Goal: Task Accomplishment & Management: Manage account settings

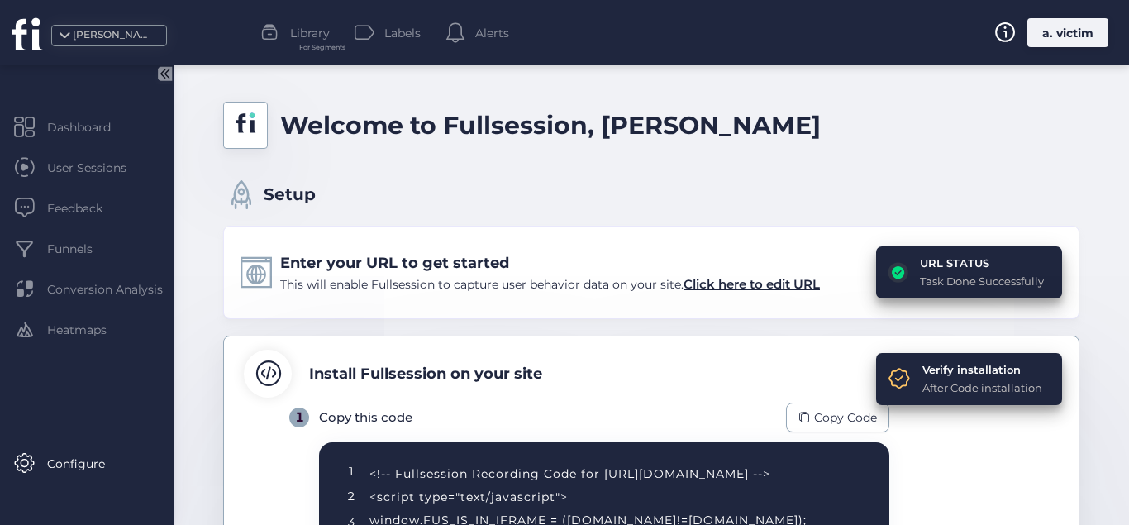
click at [1060, 34] on div "a. victim" at bounding box center [1067, 32] width 81 height 29
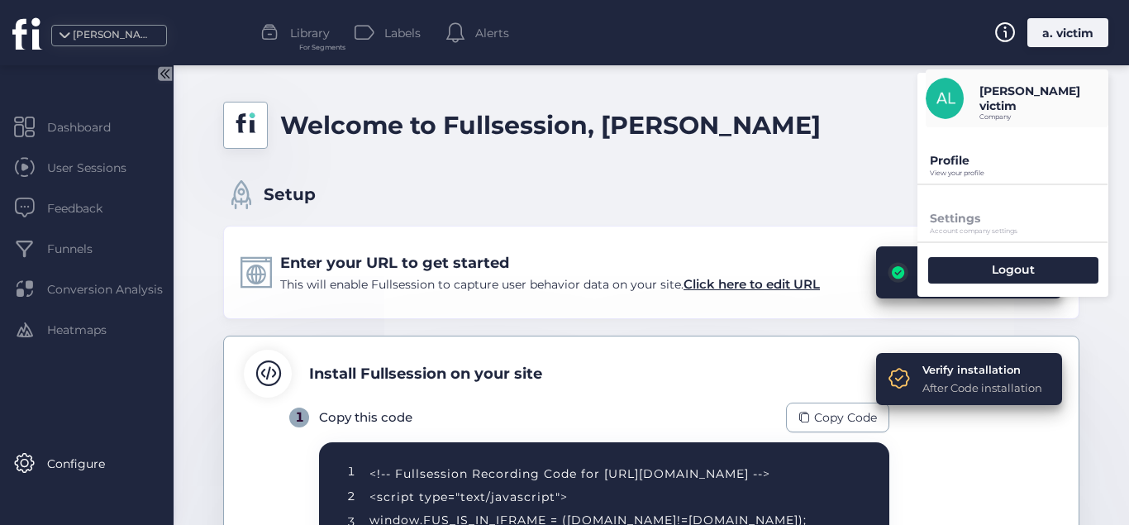
click at [992, 151] on div "Profile View your profile" at bounding box center [1012, 155] width 191 height 56
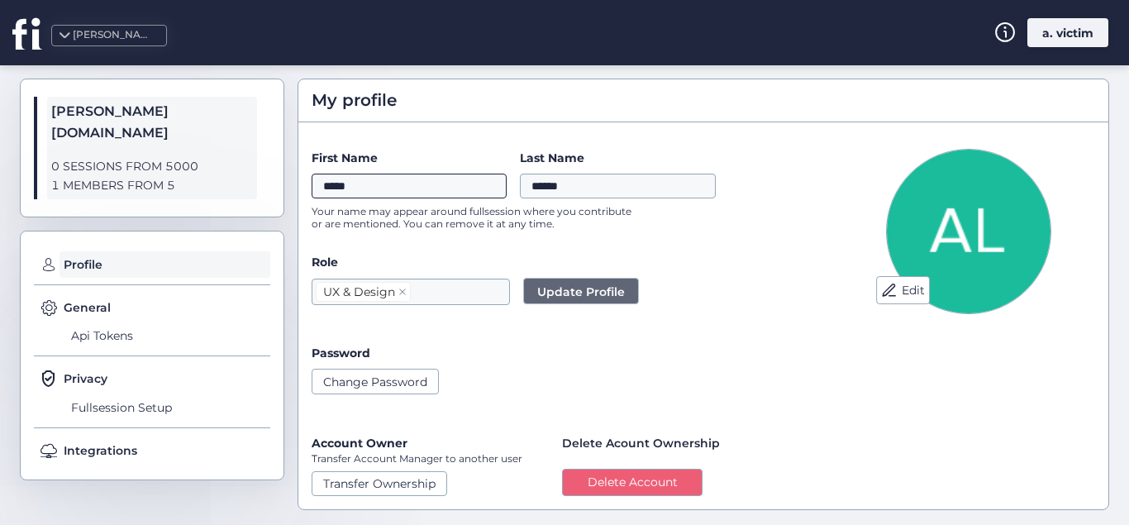
click at [464, 182] on input "*****" at bounding box center [409, 186] width 195 height 25
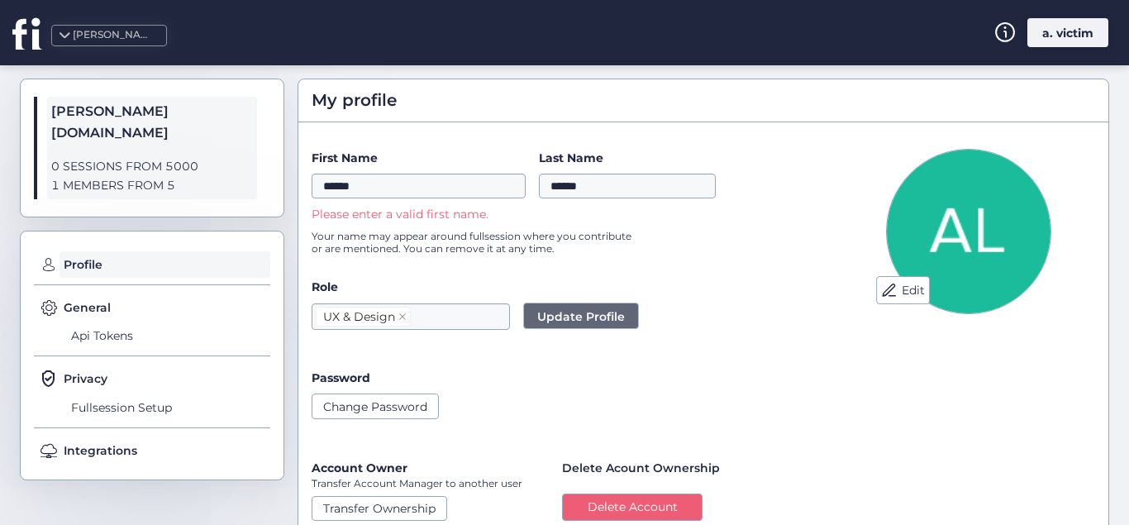
click at [616, 286] on div "Role UX & Design Update Profile" at bounding box center [564, 303] width 505 height 51
click at [471, 190] on input "******" at bounding box center [419, 186] width 214 height 25
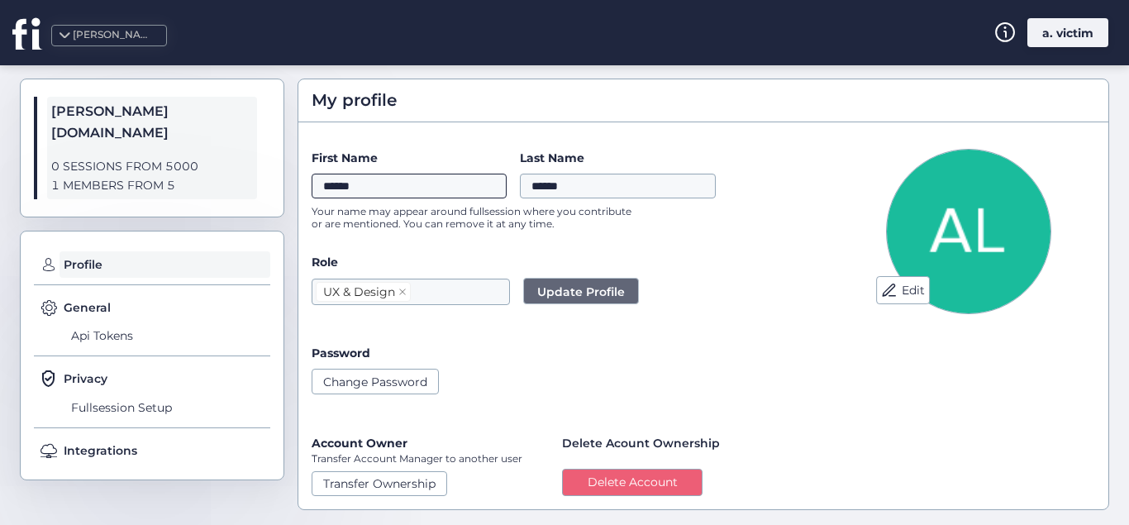
type input "******"
click at [559, 287] on span "Update Profile" at bounding box center [581, 292] width 88 height 18
click at [142, 323] on span "Api Tokens" at bounding box center [168, 336] width 203 height 26
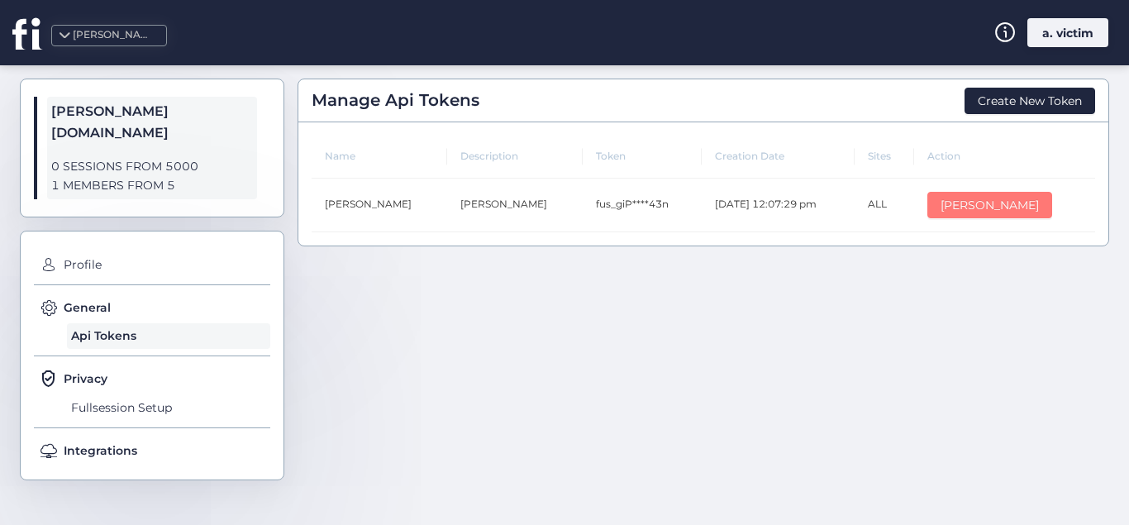
click at [964, 211] on span "[PERSON_NAME]" at bounding box center [990, 205] width 98 height 18
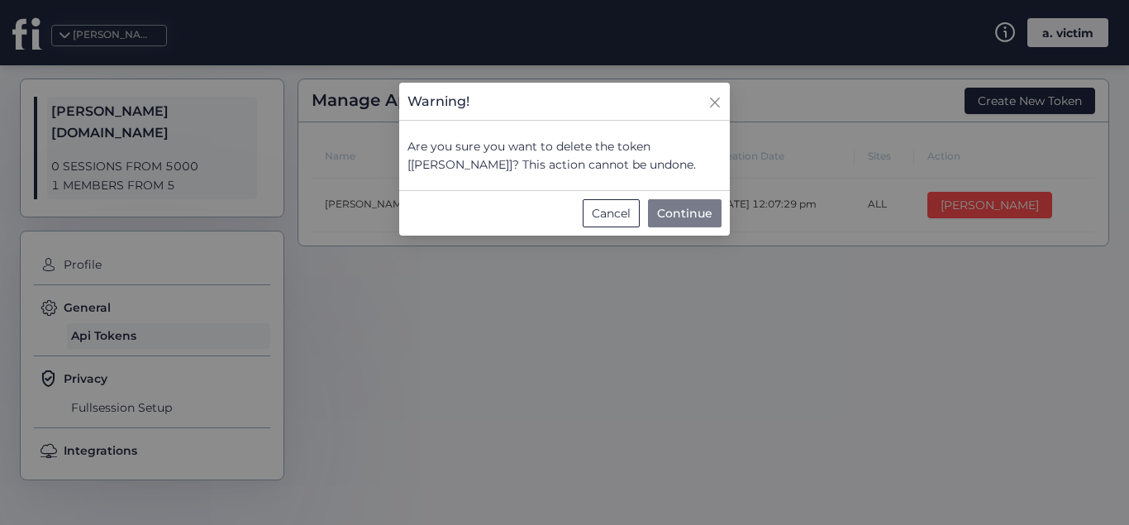
click at [665, 211] on span "Continue" at bounding box center [684, 213] width 55 height 18
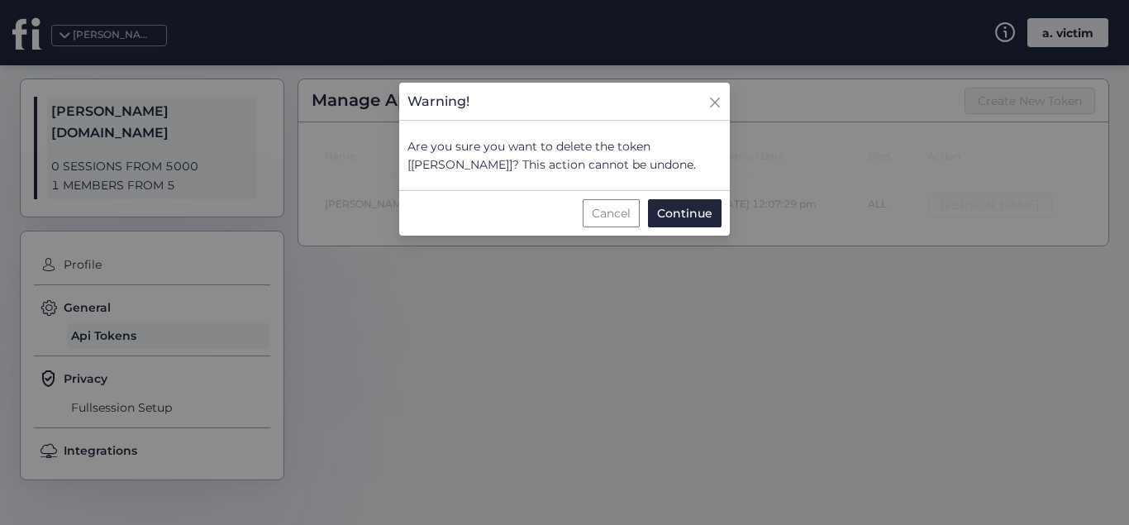
click at [614, 226] on div "Cancel" at bounding box center [611, 213] width 57 height 28
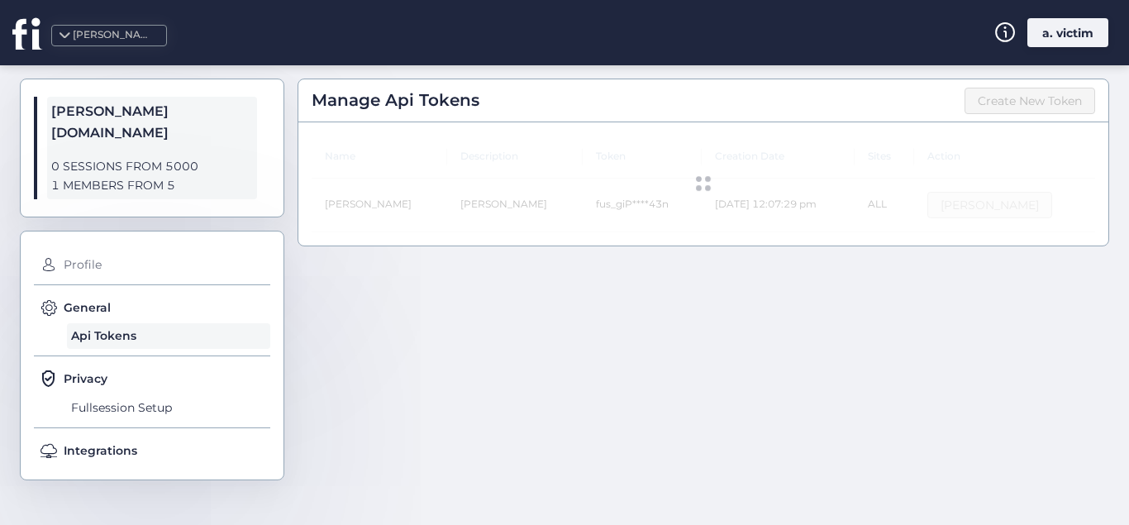
click at [83, 251] on span "Profile" at bounding box center [165, 264] width 211 height 26
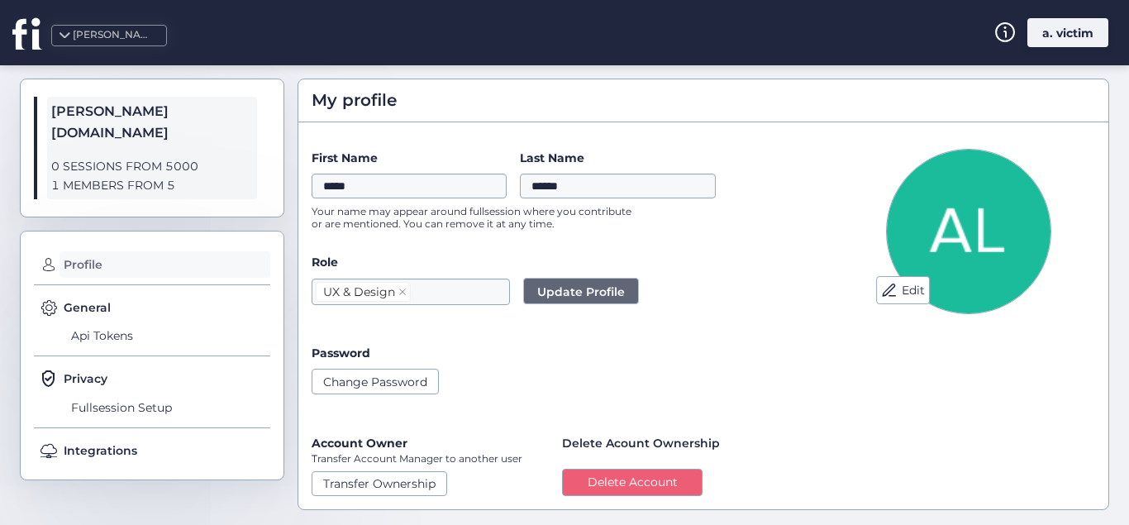
click at [100, 251] on span "Profile" at bounding box center [165, 264] width 211 height 26
click at [1076, 40] on div "a. victim" at bounding box center [1067, 32] width 81 height 29
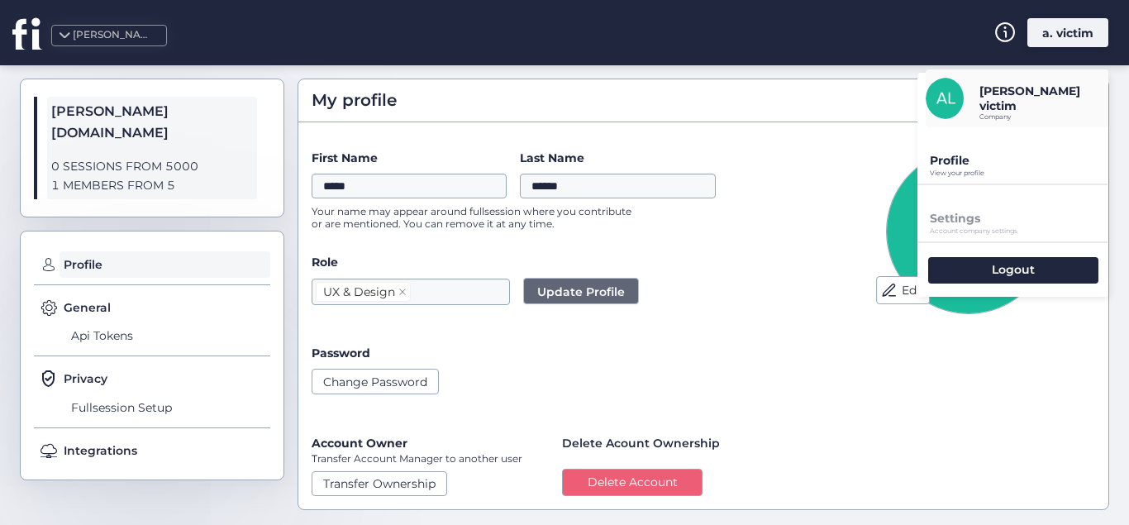
click at [979, 158] on p "Profile" at bounding box center [1019, 160] width 179 height 15
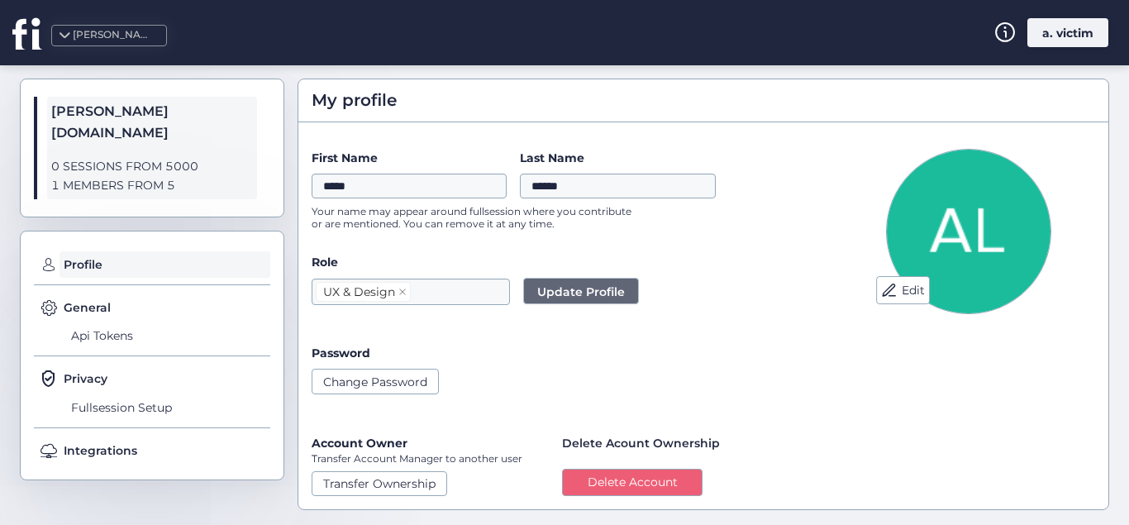
click at [28, 39] on icon at bounding box center [27, 33] width 31 height 33
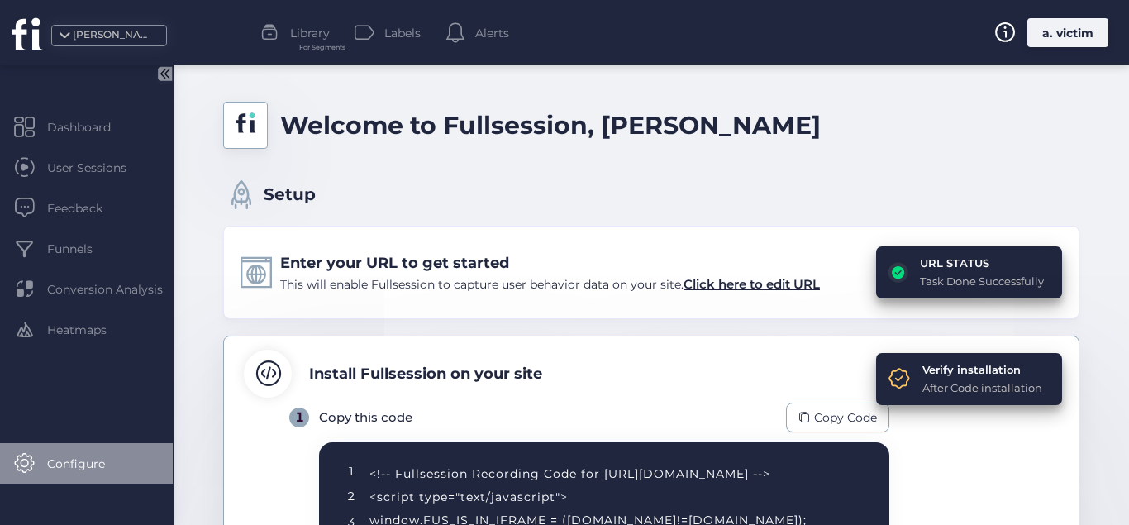
click at [115, 459] on span "Configure" at bounding box center [88, 464] width 83 height 18
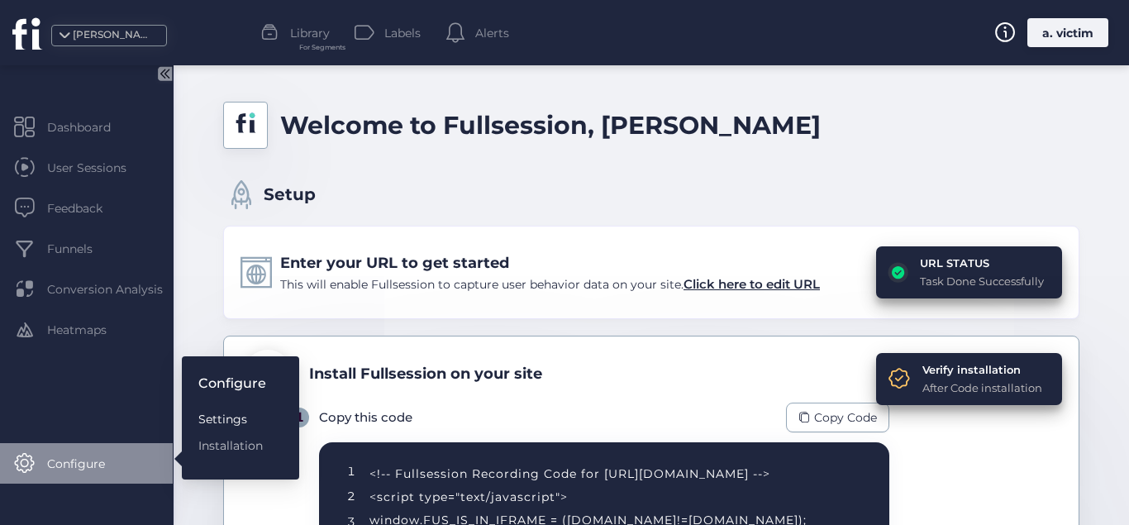
click at [220, 417] on div "Settings" at bounding box center [232, 419] width 68 height 18
